Goal: Task Accomplishment & Management: Complete application form

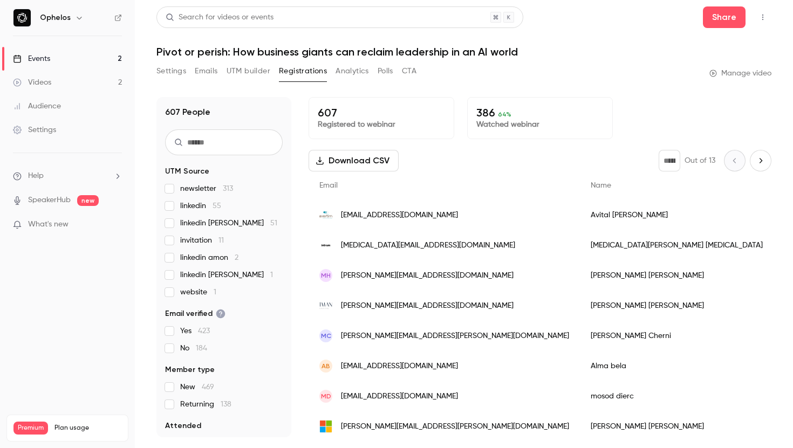
click at [65, 80] on link "Videos 2" at bounding box center [67, 83] width 135 height 24
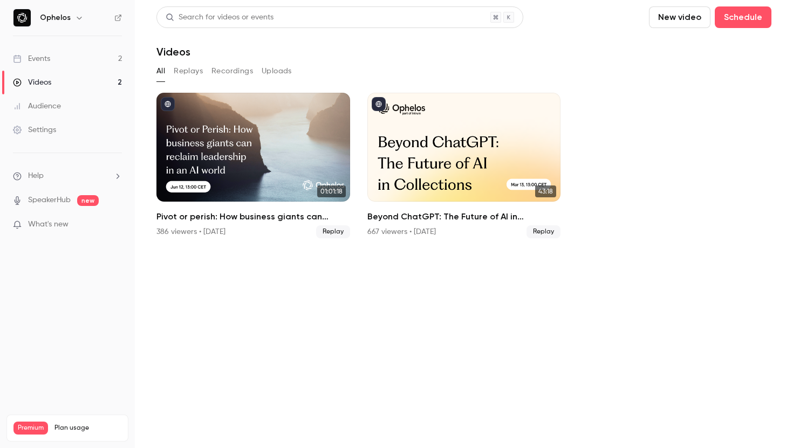
click at [27, 57] on div "Events" at bounding box center [31, 58] width 37 height 11
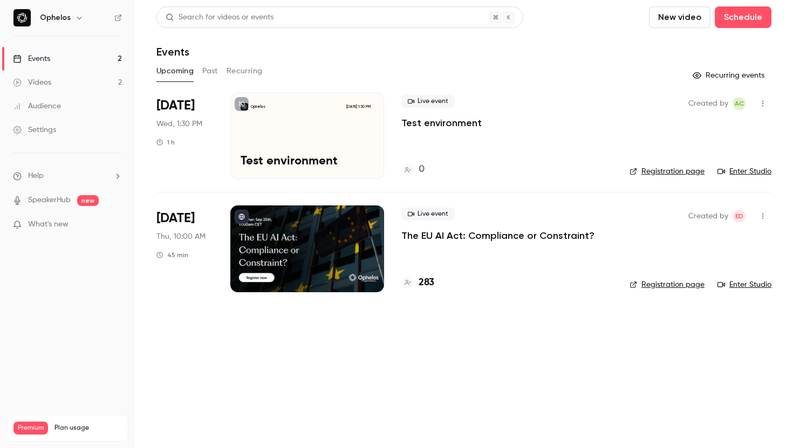
click at [349, 127] on div "Ophelos Sep 24, 1:30 PM Test environment" at bounding box center [307, 136] width 154 height 86
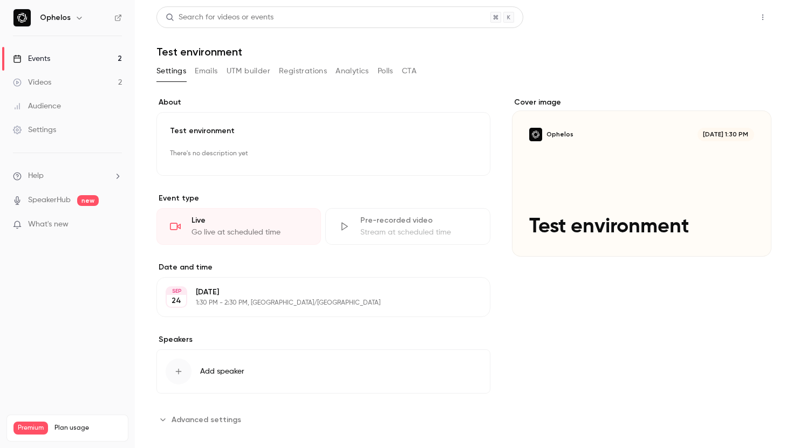
click at [725, 16] on button "Share" at bounding box center [724, 17] width 43 height 22
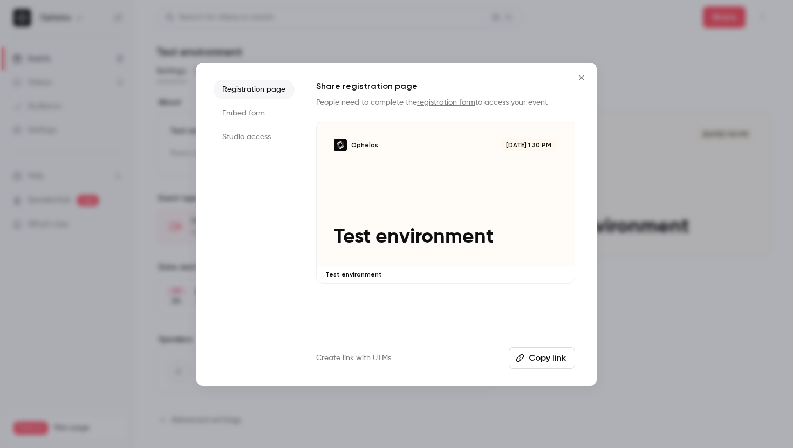
click at [530, 357] on button "Copy link" at bounding box center [542, 358] width 66 height 22
click at [582, 79] on icon "Close" at bounding box center [581, 77] width 13 height 9
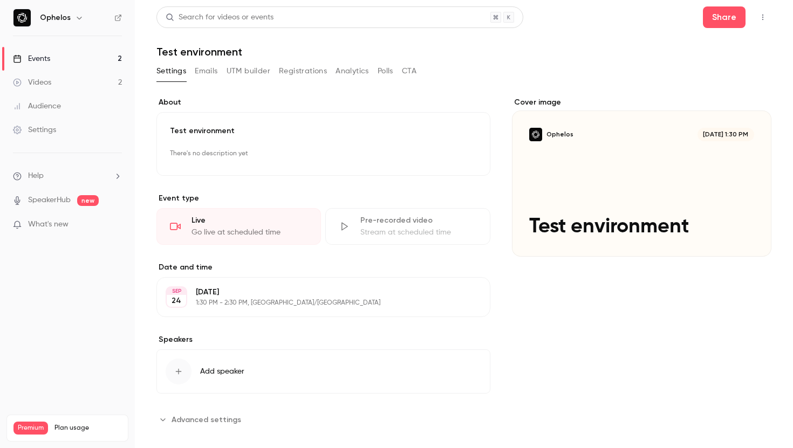
click at [44, 57] on div "Events" at bounding box center [31, 58] width 37 height 11
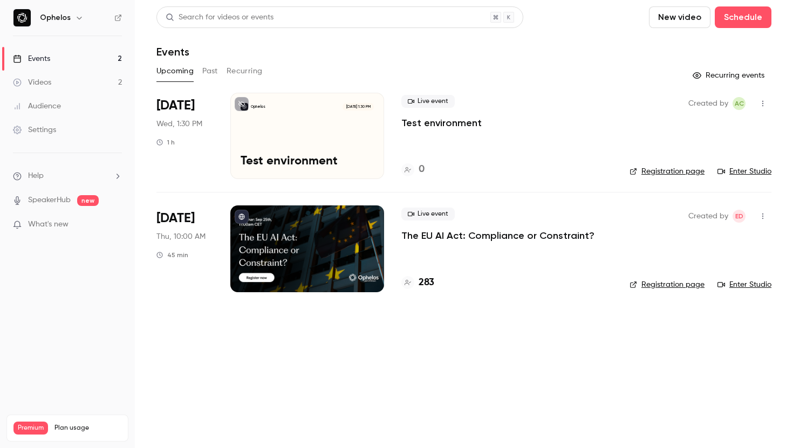
click at [750, 172] on link "Enter Studio" at bounding box center [744, 171] width 54 height 11
click at [450, 238] on p "The EU AI Act: Compliance or Constraint?" at bounding box center [497, 235] width 193 height 13
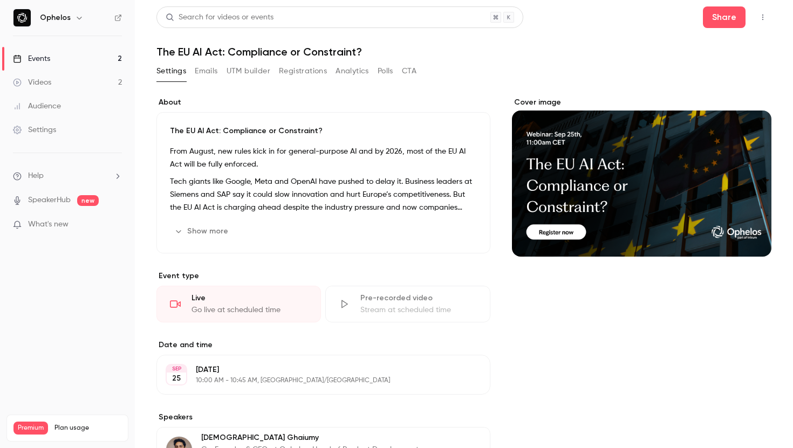
click at [205, 70] on button "Emails" at bounding box center [206, 71] width 23 height 17
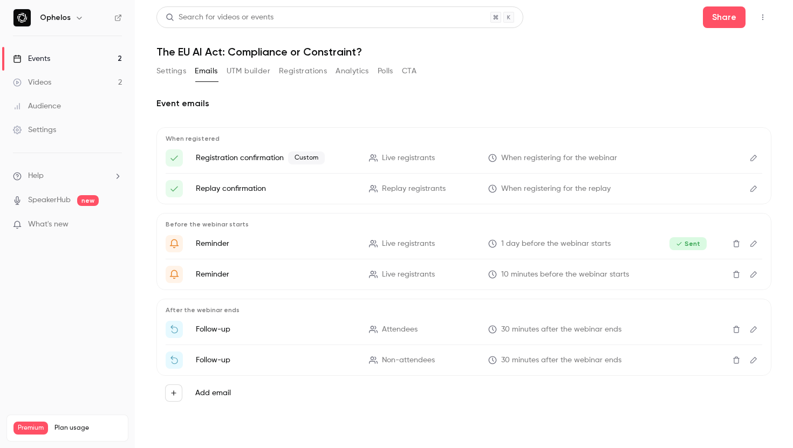
click at [176, 76] on button "Settings" at bounding box center [171, 71] width 30 height 17
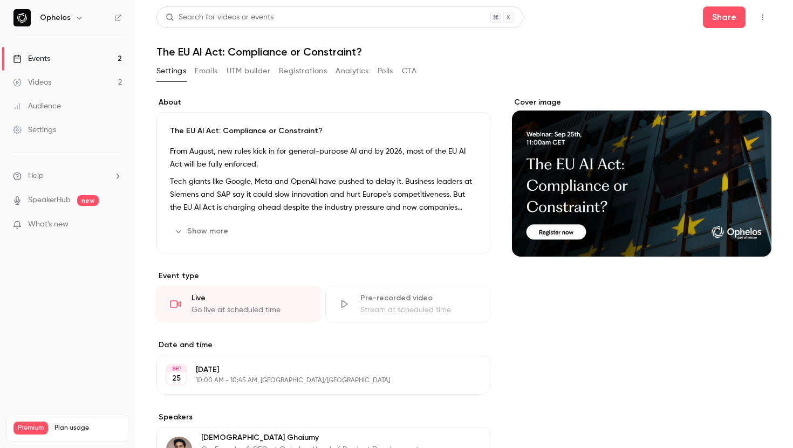
click at [117, 57] on link "Events 2" at bounding box center [67, 59] width 135 height 24
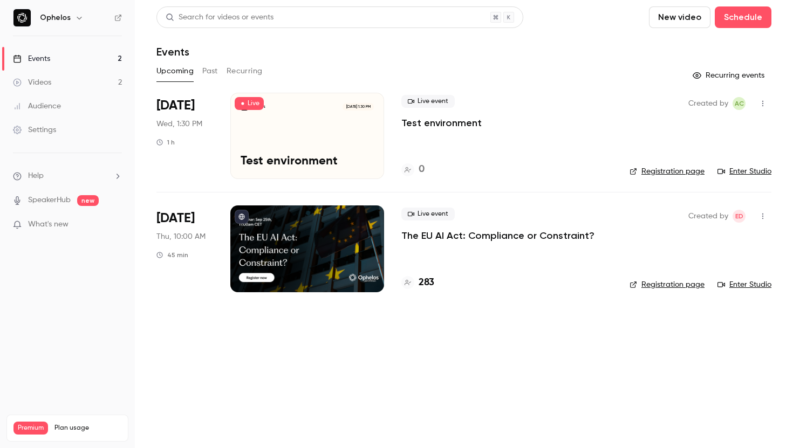
click at [451, 46] on div "Events" at bounding box center [463, 51] width 615 height 13
click at [457, 121] on p "Test environment" at bounding box center [441, 123] width 80 height 13
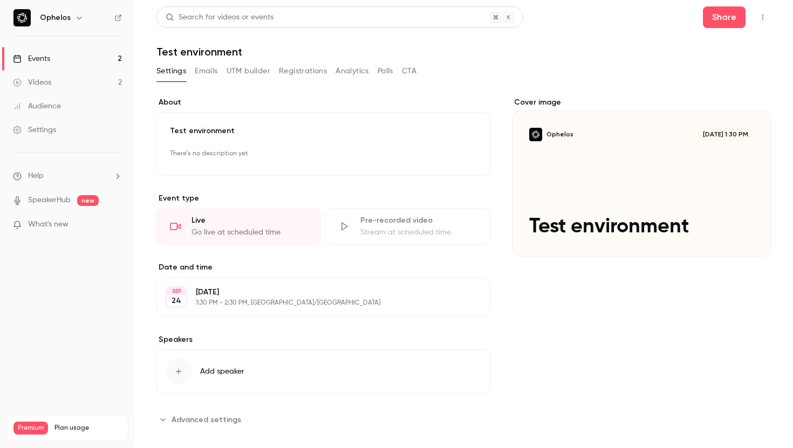
click at [165, 75] on button "Settings" at bounding box center [171, 71] width 30 height 17
click at [94, 61] on link "Events 2" at bounding box center [67, 59] width 135 height 24
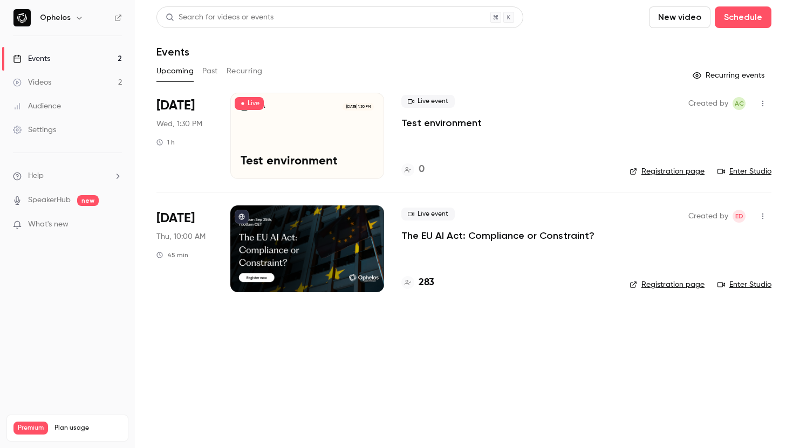
click at [740, 170] on link "Enter Studio" at bounding box center [744, 171] width 54 height 11
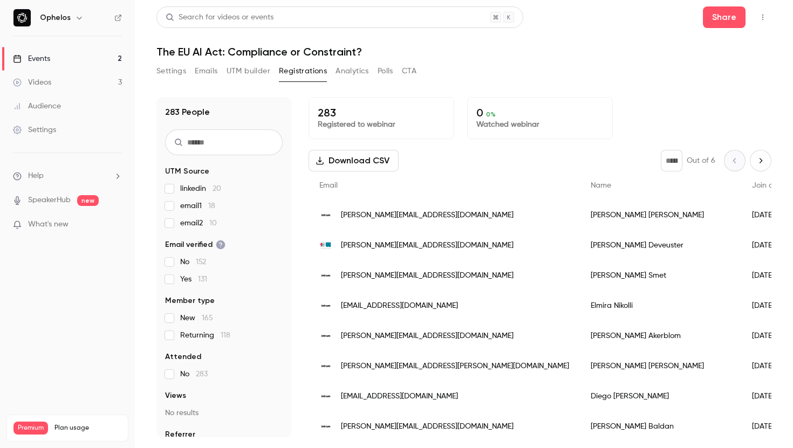
click at [74, 53] on link "Events 2" at bounding box center [67, 59] width 135 height 24
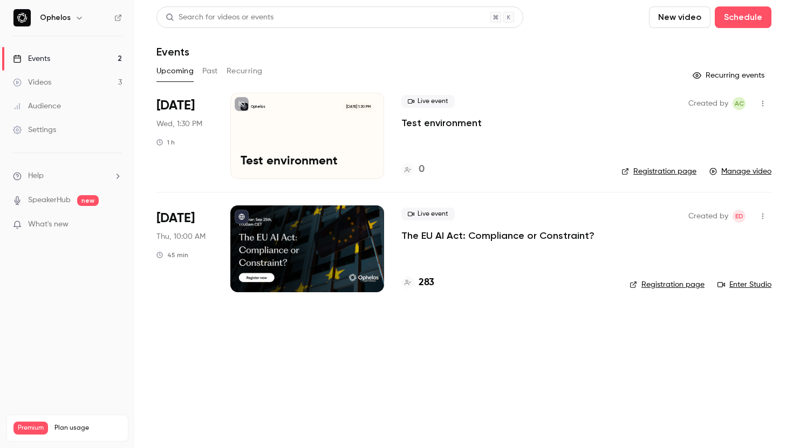
click at [750, 284] on link "Enter Studio" at bounding box center [744, 284] width 54 height 11
click at [754, 172] on link "Manage video" at bounding box center [740, 171] width 62 height 11
click at [430, 242] on p "The EU AI Act: Compliance or Constraint?" at bounding box center [497, 235] width 193 height 13
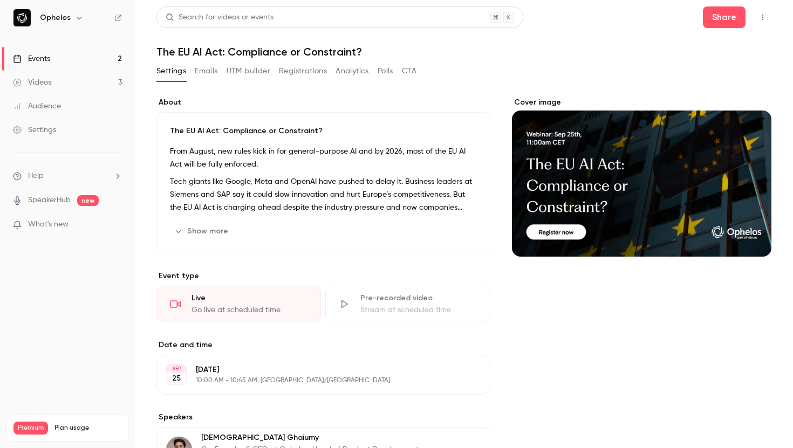
click at [295, 69] on button "Registrations" at bounding box center [303, 71] width 48 height 17
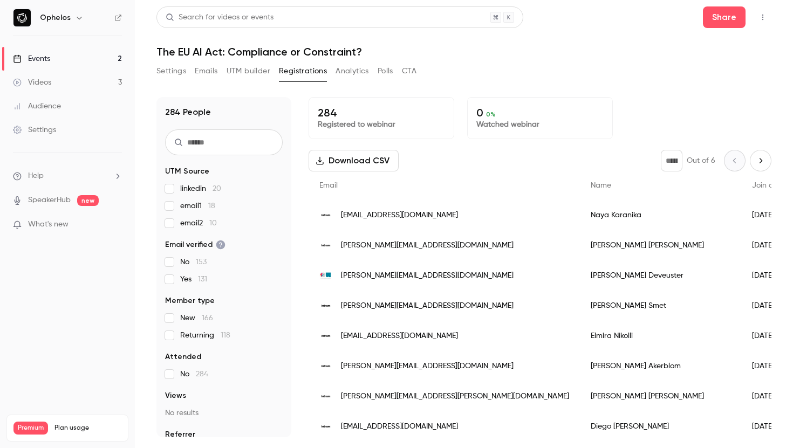
click at [83, 58] on link "Events 2" at bounding box center [67, 59] width 135 height 24
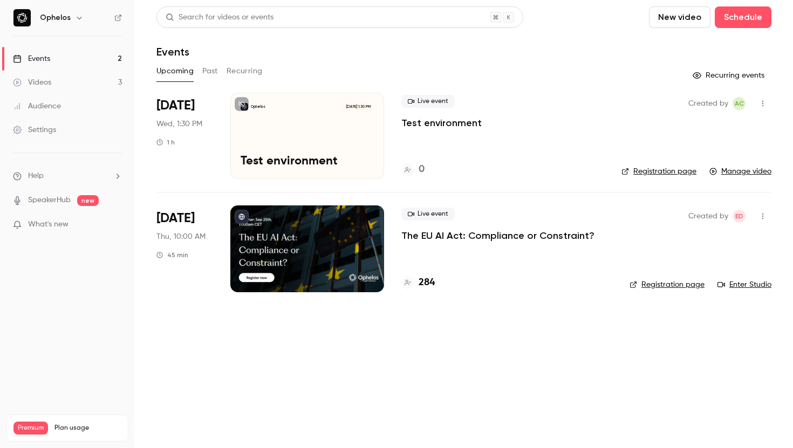
click at [427, 121] on p "Test environment" at bounding box center [441, 123] width 80 height 13
click at [735, 22] on button "Schedule" at bounding box center [743, 17] width 57 height 22
click at [707, 47] on div "One time event" at bounding box center [721, 47] width 82 height 11
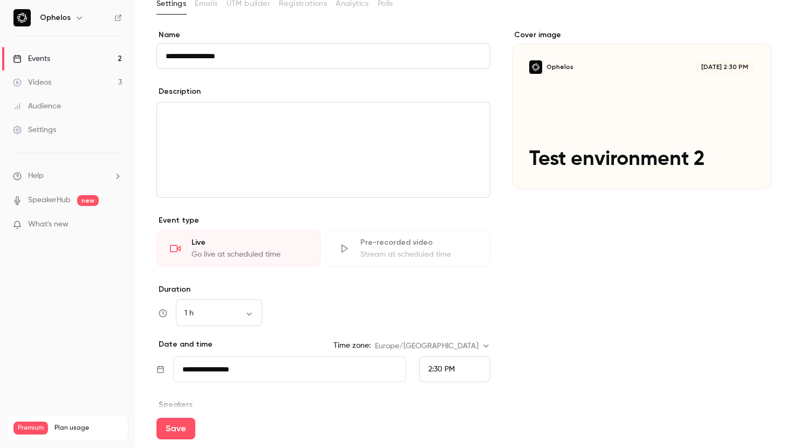
scroll to position [165, 0]
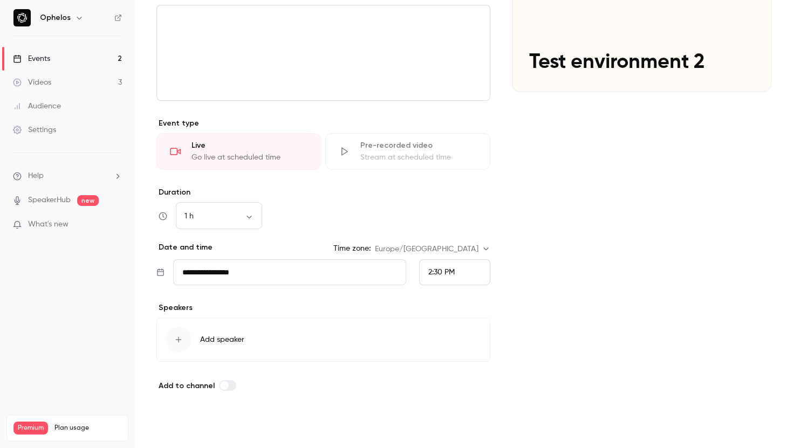
type input "**********"
click at [176, 421] on button "Save" at bounding box center [175, 429] width 39 height 22
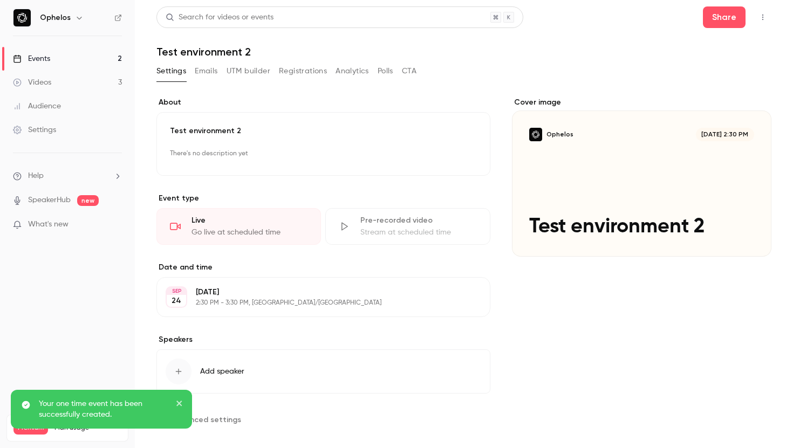
click at [102, 58] on link "Events 2" at bounding box center [67, 59] width 135 height 24
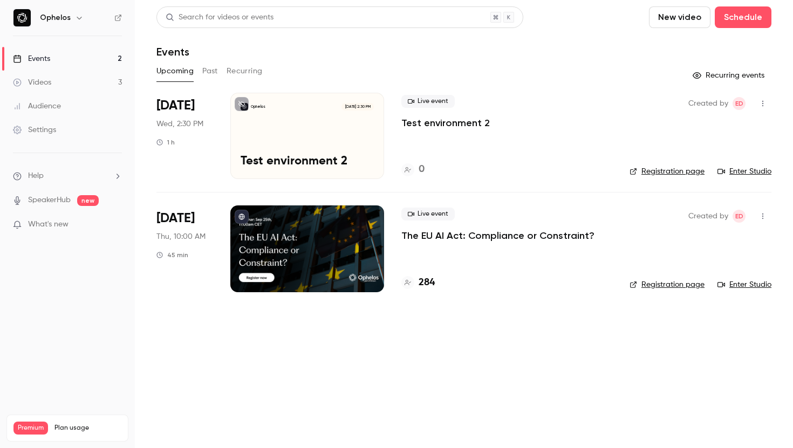
click at [744, 171] on link "Enter Studio" at bounding box center [744, 171] width 54 height 11
